Goal: Task Accomplishment & Management: Manage account settings

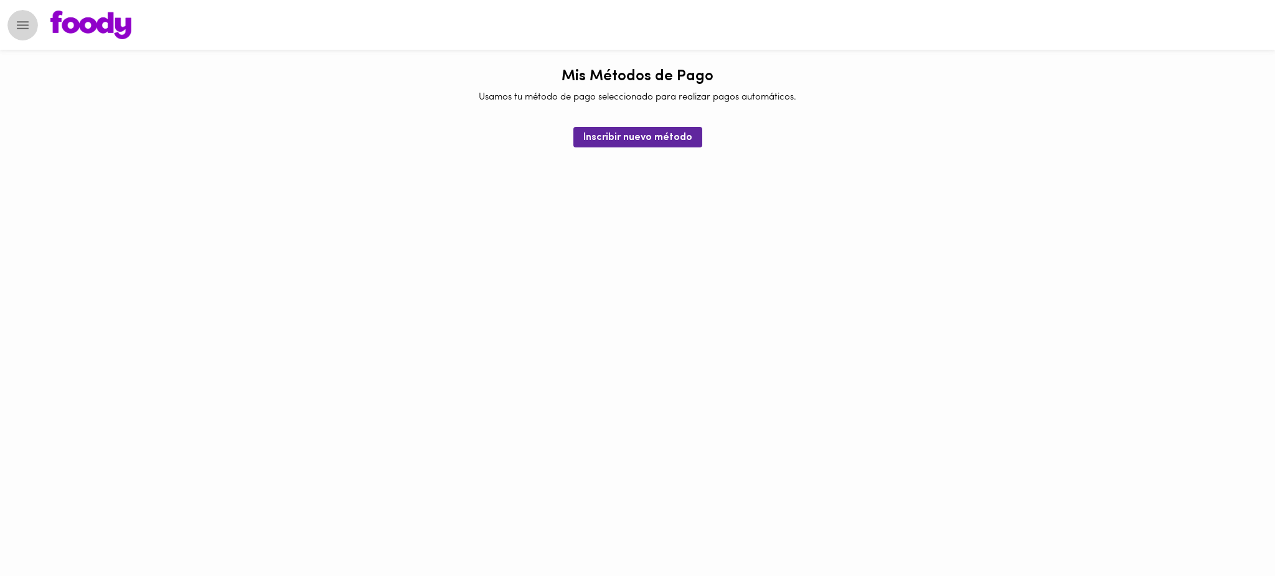
click at [22, 25] on icon "Menu" at bounding box center [23, 25] width 12 height 8
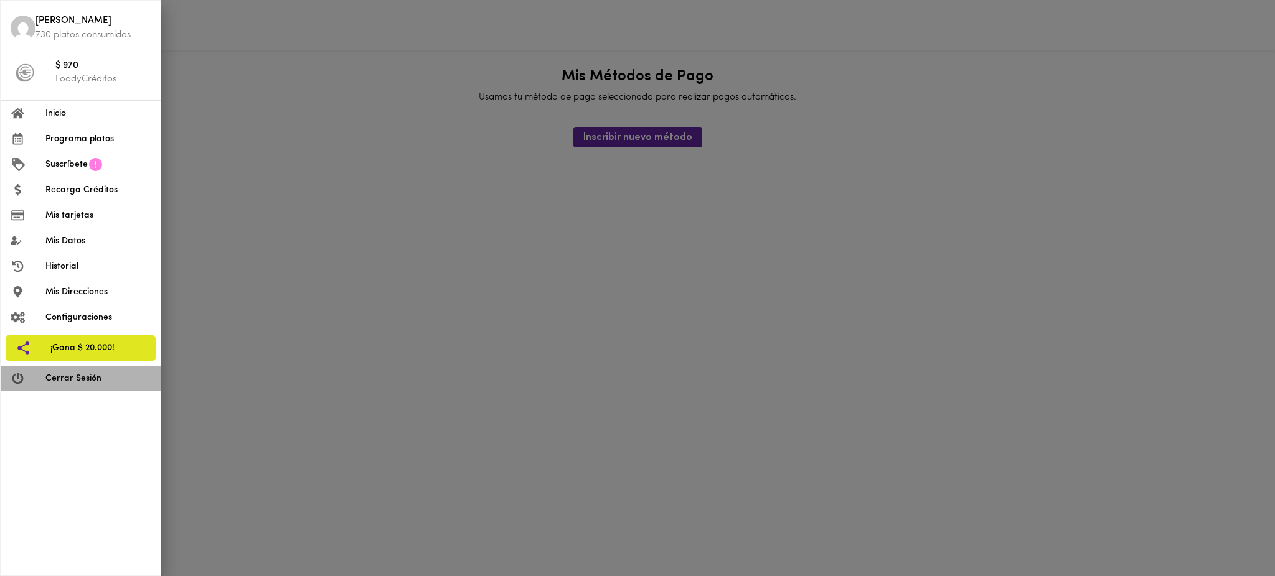
click at [54, 377] on span "Cerrar Sesión" at bounding box center [97, 378] width 105 height 13
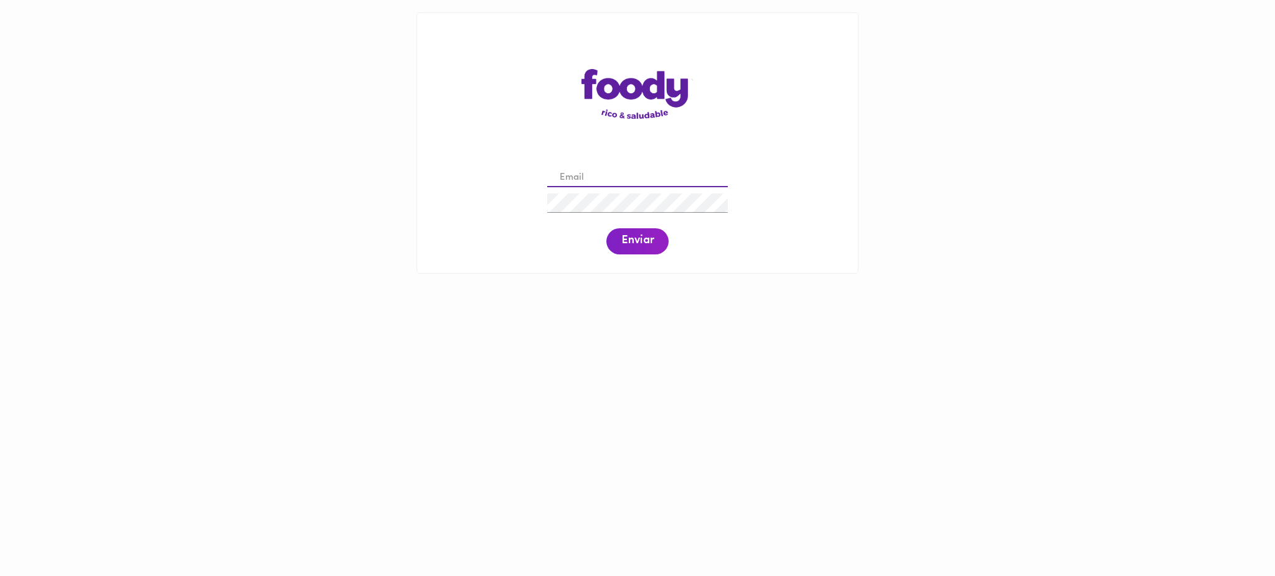
click at [611, 173] on input "email" at bounding box center [637, 178] width 181 height 19
paste input "mapifk00@gmail.com"
type input "mapifk00@gmail.com"
click at [651, 242] on span "Enviar" at bounding box center [637, 242] width 32 height 14
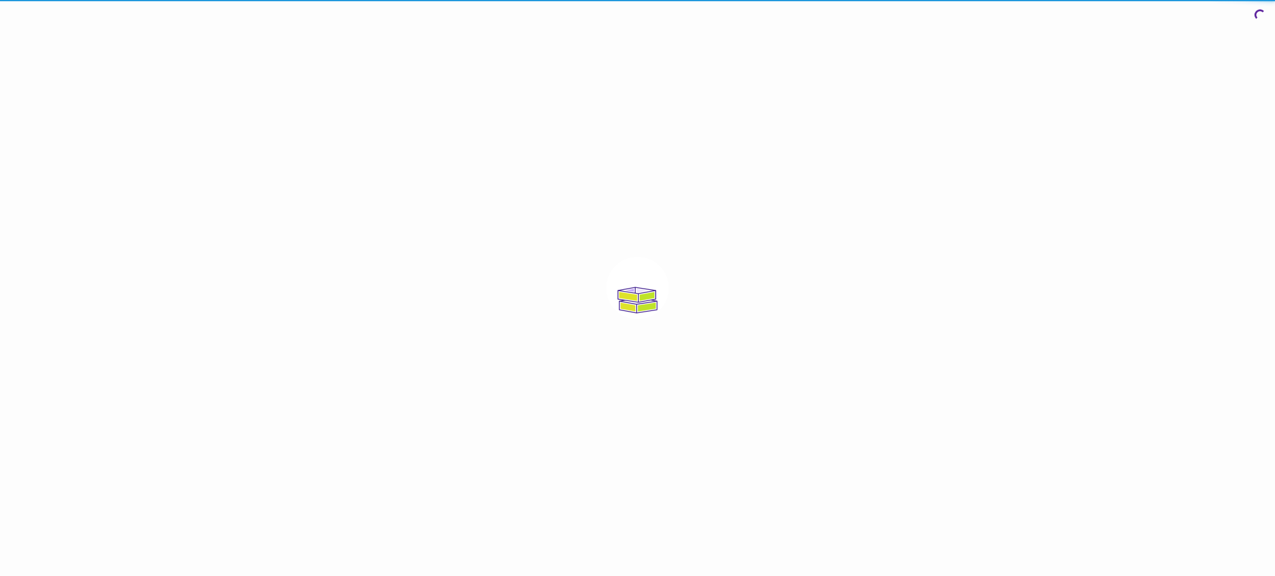
click at [625, 238] on div at bounding box center [637, 288] width 1275 height 576
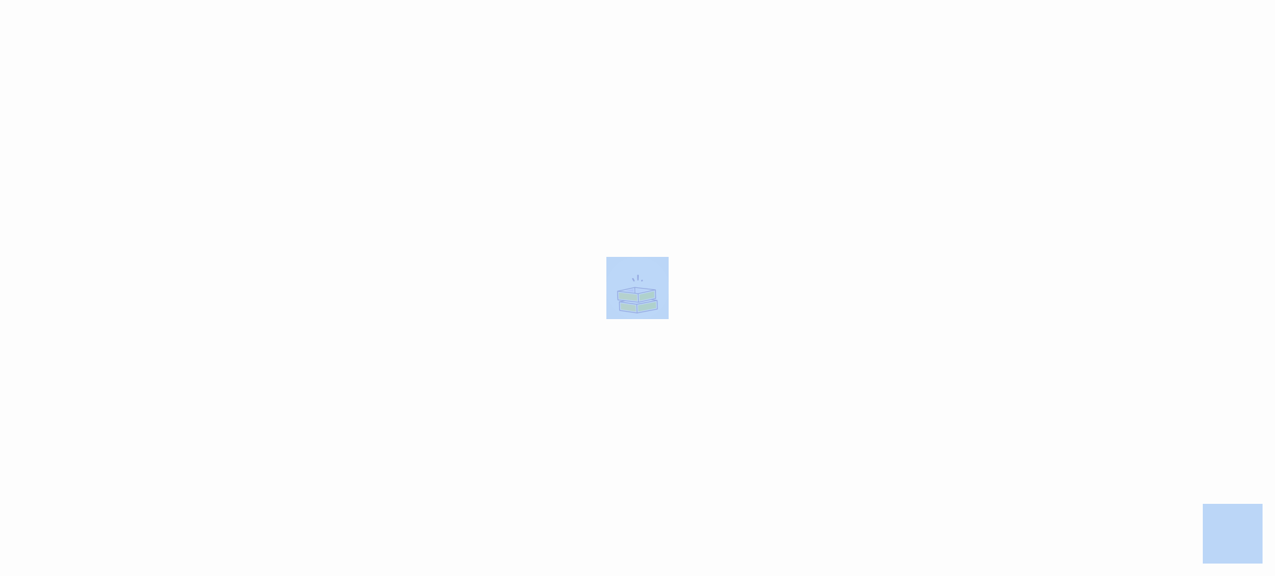
click at [625, 238] on div at bounding box center [637, 288] width 1275 height 576
click at [486, 246] on div at bounding box center [637, 288] width 1275 height 576
